Goal: Task Accomplishment & Management: Manage account settings

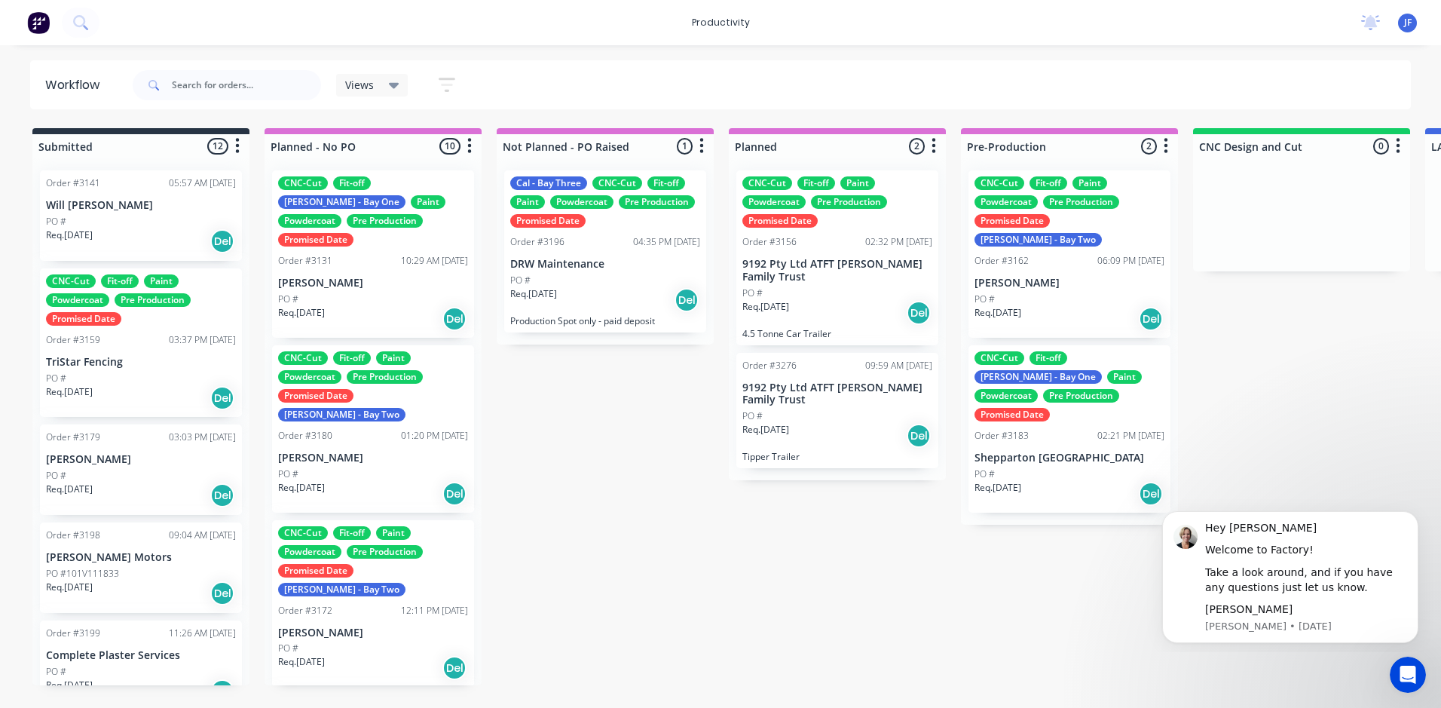
click at [1408, 26] on span "JF" at bounding box center [1408, 23] width 8 height 14
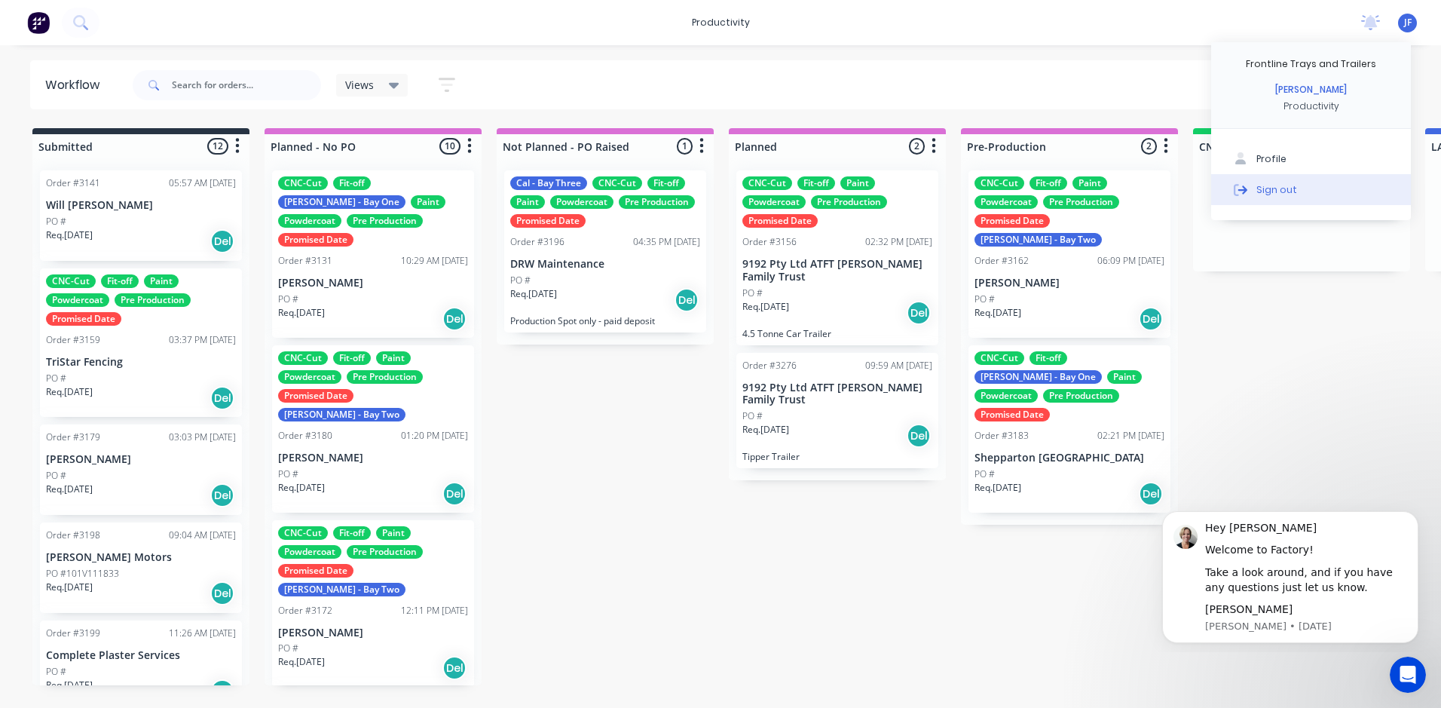
click at [1290, 189] on div "Sign out" at bounding box center [1277, 189] width 41 height 14
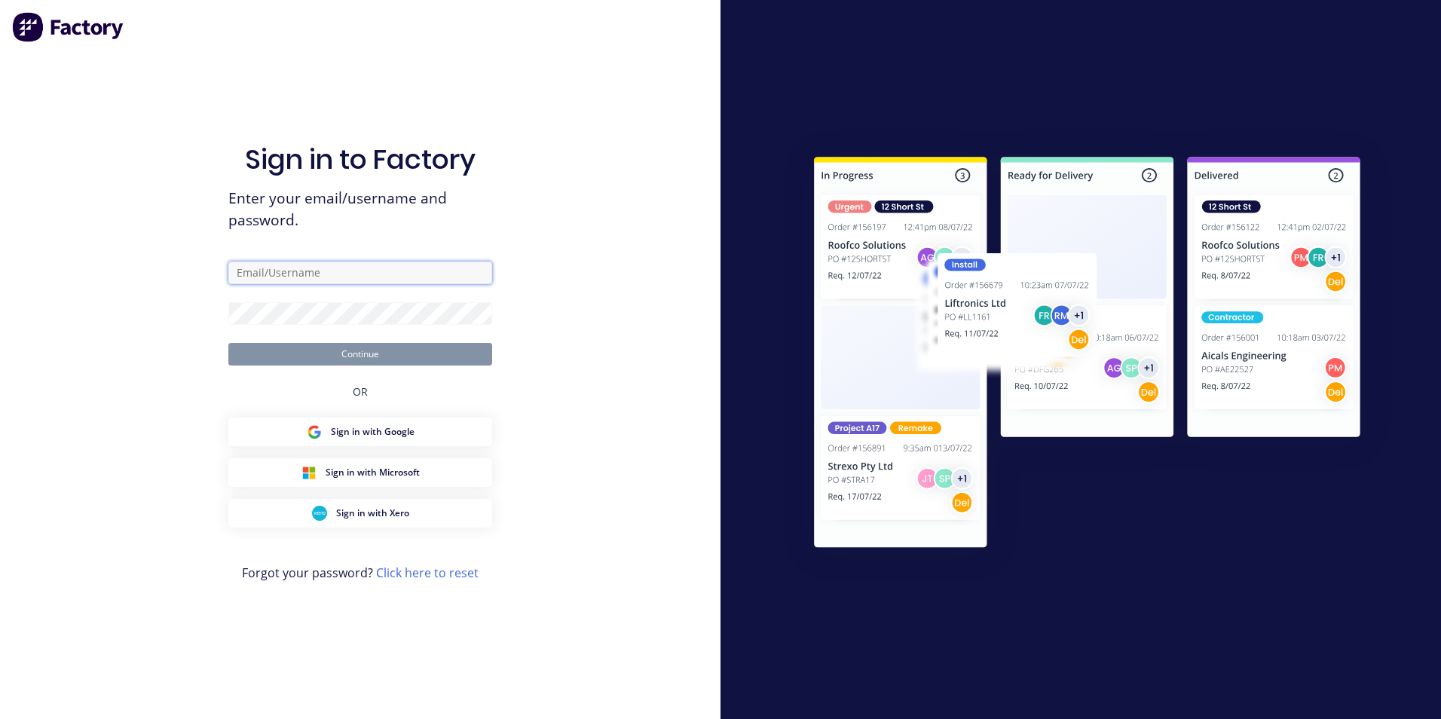
type input "[EMAIL_ADDRESS][DOMAIN_NAME]"
click at [418, 364] on button "Continue" at bounding box center [360, 354] width 264 height 23
